Goal: Use online tool/utility: Utilize a website feature to perform a specific function

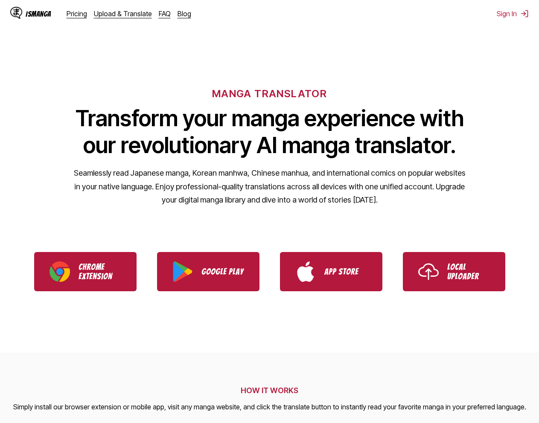
drag, startPoint x: 205, startPoint y: 97, endPoint x: 202, endPoint y: 107, distance: 9.7
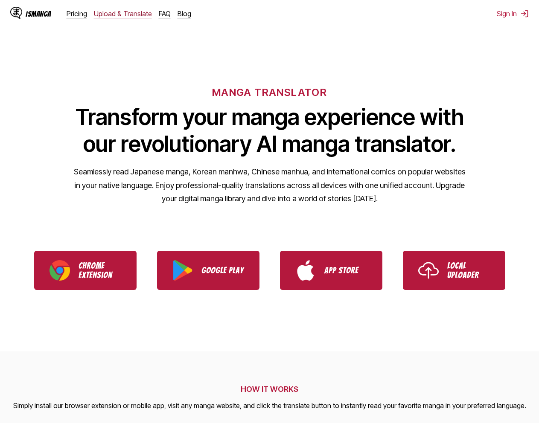
click at [134, 14] on link "Upload & Translate" at bounding box center [123, 13] width 58 height 9
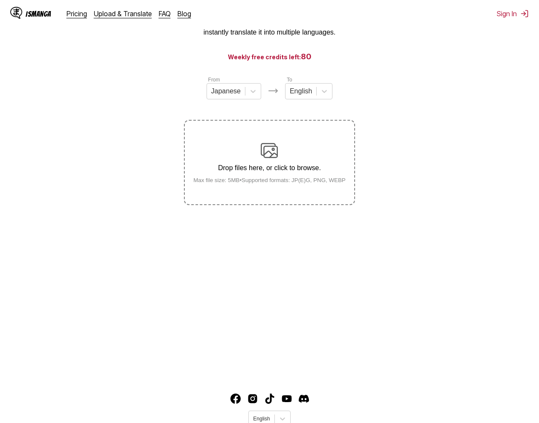
scroll to position [93, 0]
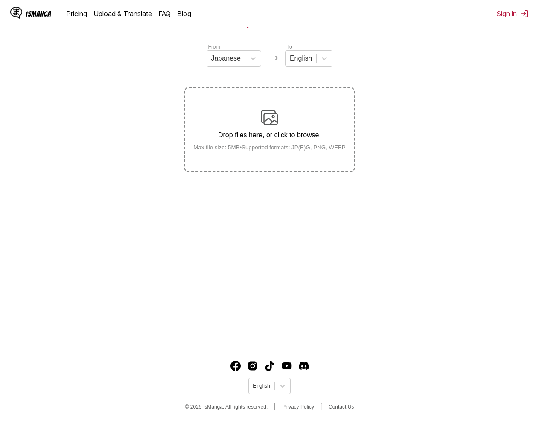
drag, startPoint x: 163, startPoint y: 157, endPoint x: 138, endPoint y: 202, distance: 51.0
click at [242, 143] on div "Drop files here, or click to browse. Max file size: 5MB • Supported formats: JP…" at bounding box center [270, 129] width 166 height 41
click at [0, 0] on input "Drop files here, or click to browse. Max file size: 5MB • Supported formats: JP…" at bounding box center [0, 0] width 0 height 0
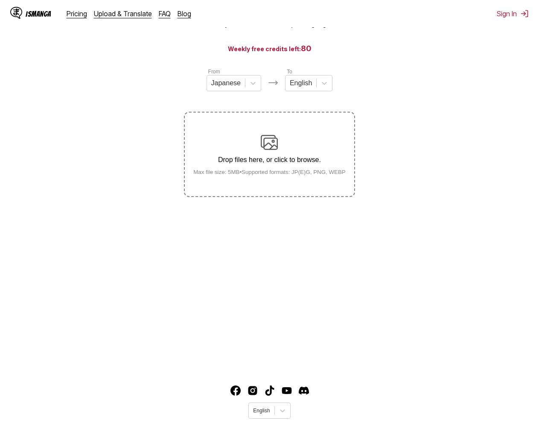
scroll to position [0, 0]
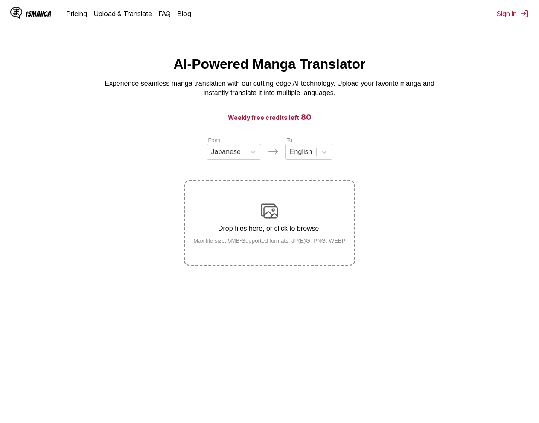
drag, startPoint x: 356, startPoint y: 227, endPoint x: 344, endPoint y: 155, distance: 72.4
click at [141, 157] on section "From Japanese To English Drop here!" at bounding box center [269, 201] width 525 height 130
click at [268, 224] on img at bounding box center [269, 216] width 17 height 17
click at [251, 108] on main "AI-Powered Manga Translator Experience seamless manga translation with our cutt…" at bounding box center [269, 246] width 539 height 381
click at [272, 230] on div "Drop here!" at bounding box center [270, 223] width 32 height 30
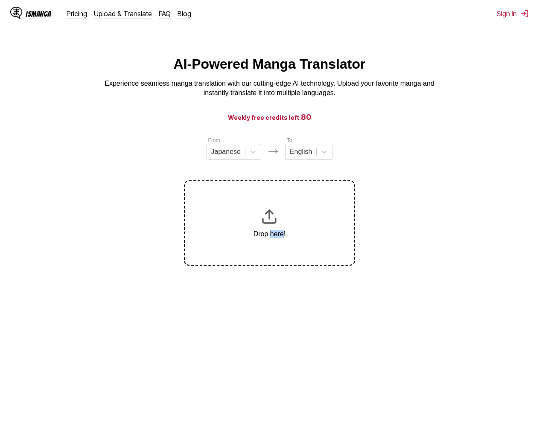
click at [272, 230] on div "Drop here!" at bounding box center [270, 223] width 32 height 30
click at [264, 212] on img at bounding box center [269, 216] width 17 height 17
click at [198, 149] on div "From Japanese To English" at bounding box center [269, 148] width 171 height 24
